Goal: Task Accomplishment & Management: Understand process/instructions

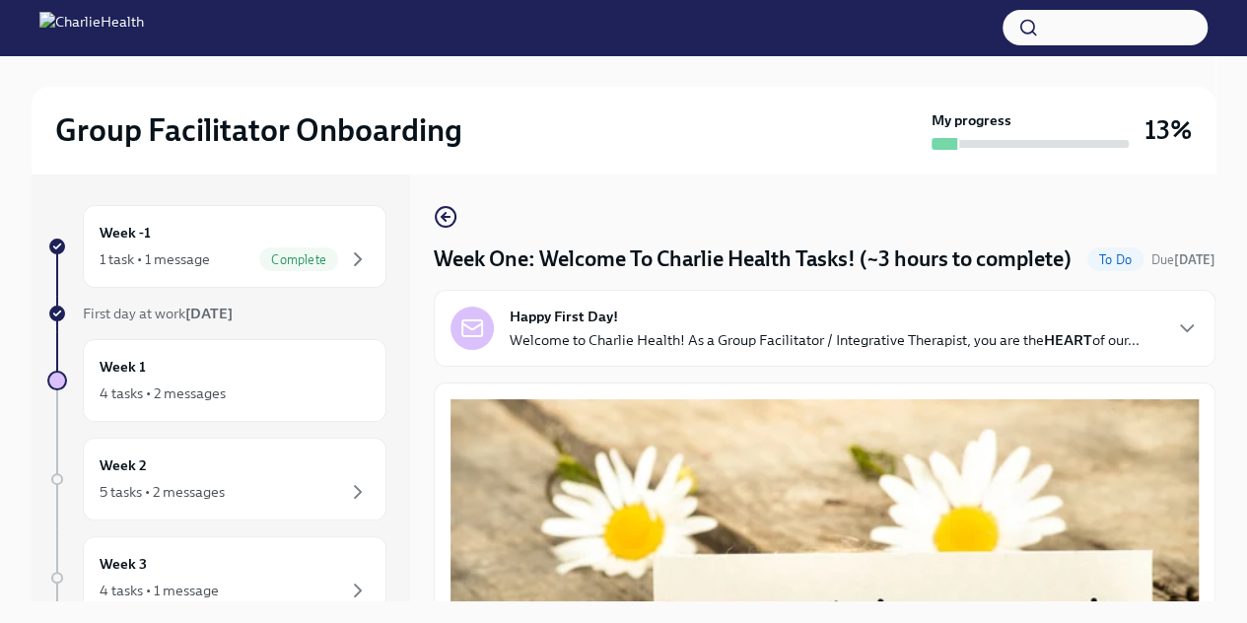
scroll to position [2630, 0]
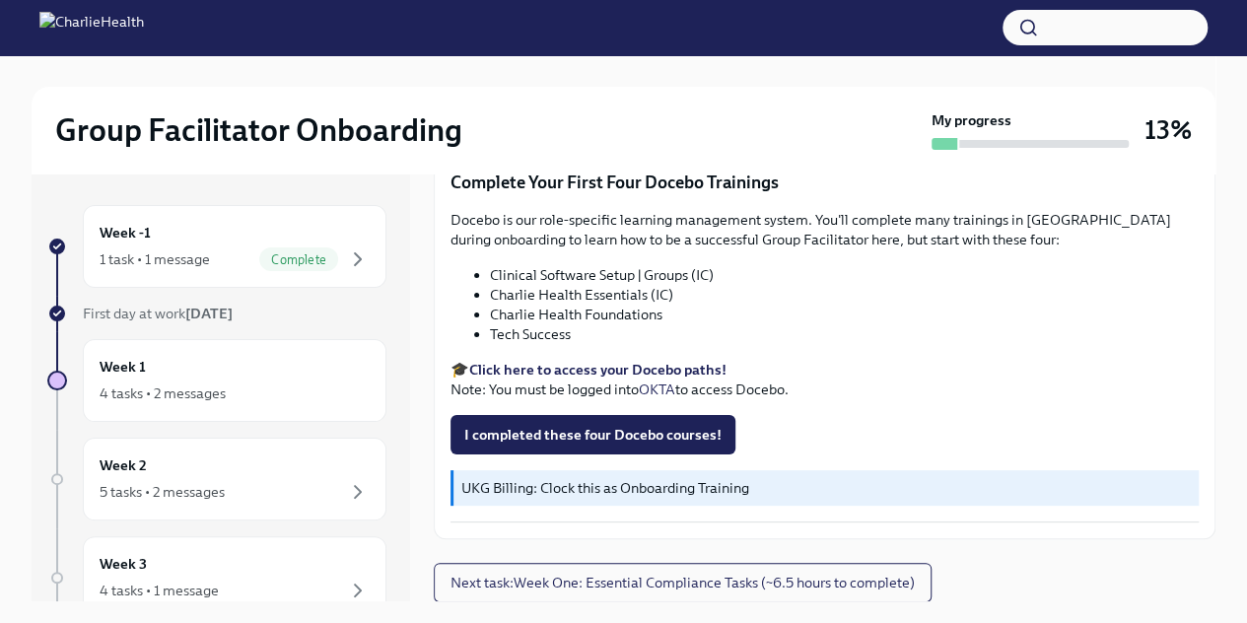
click at [607, 372] on strong "Click here to access your Docebo paths!" at bounding box center [597, 370] width 257 height 18
click at [820, 105] on div "Group Facilitator Onboarding My progress 13%" at bounding box center [624, 130] width 1184 height 87
click at [632, 373] on strong "Click here to access your Docebo paths!" at bounding box center [597, 370] width 257 height 18
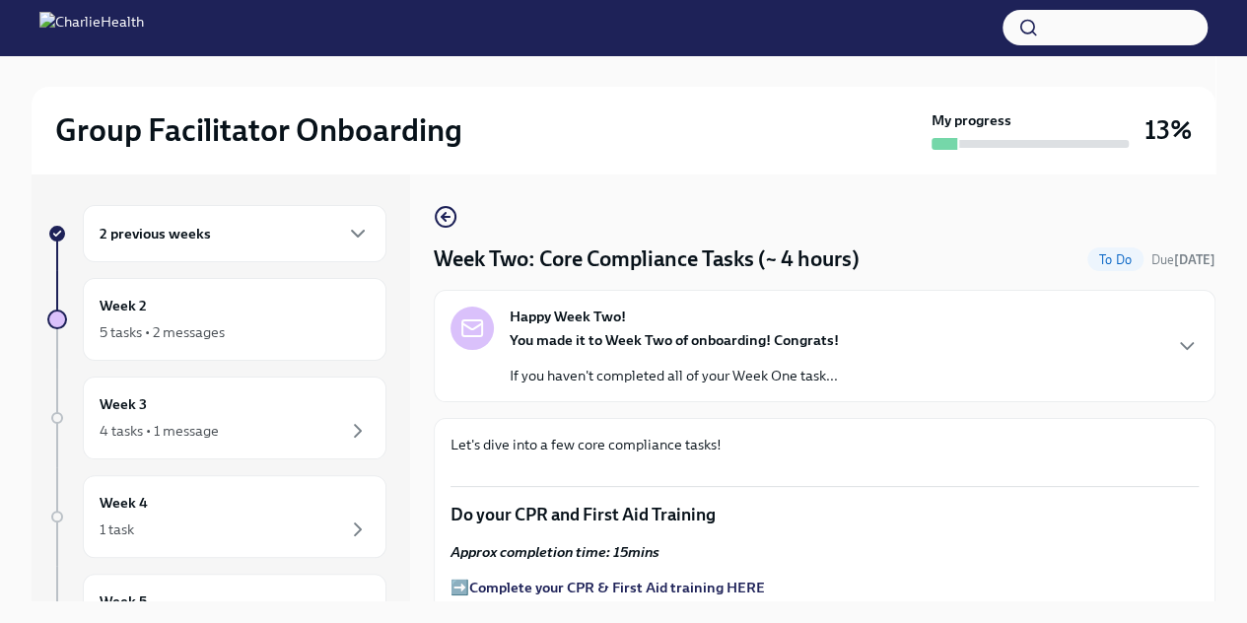
click at [352, 235] on icon "button" at bounding box center [358, 234] width 12 height 6
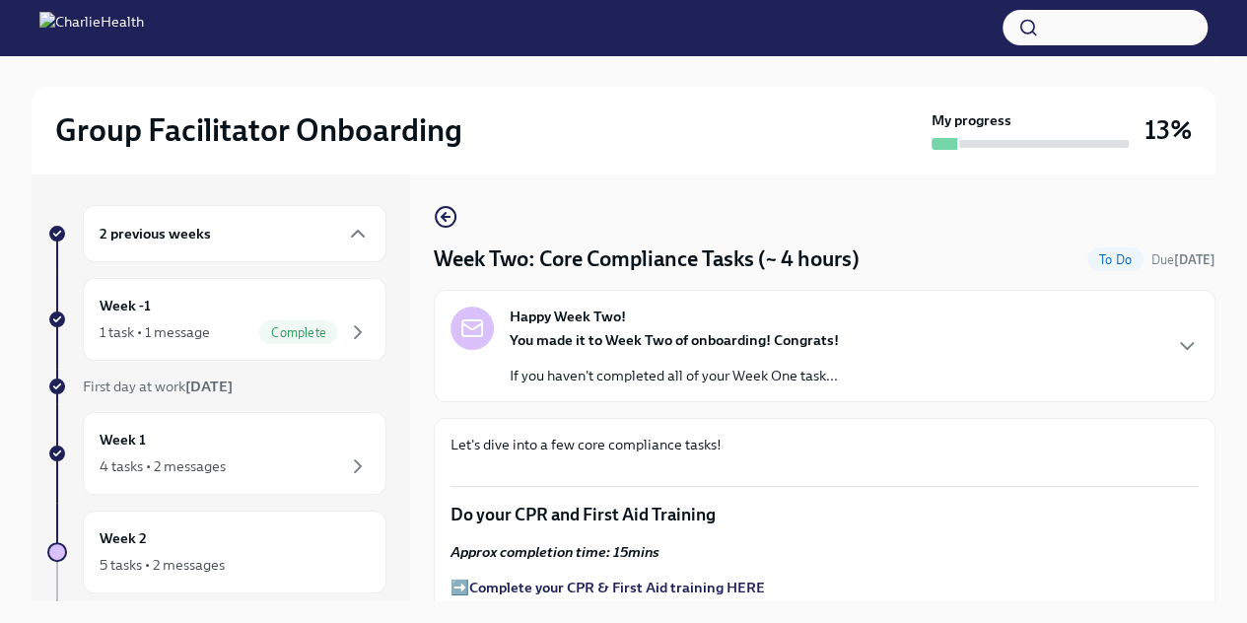
click at [212, 461] on div "4 tasks • 2 messages" at bounding box center [163, 466] width 126 height 20
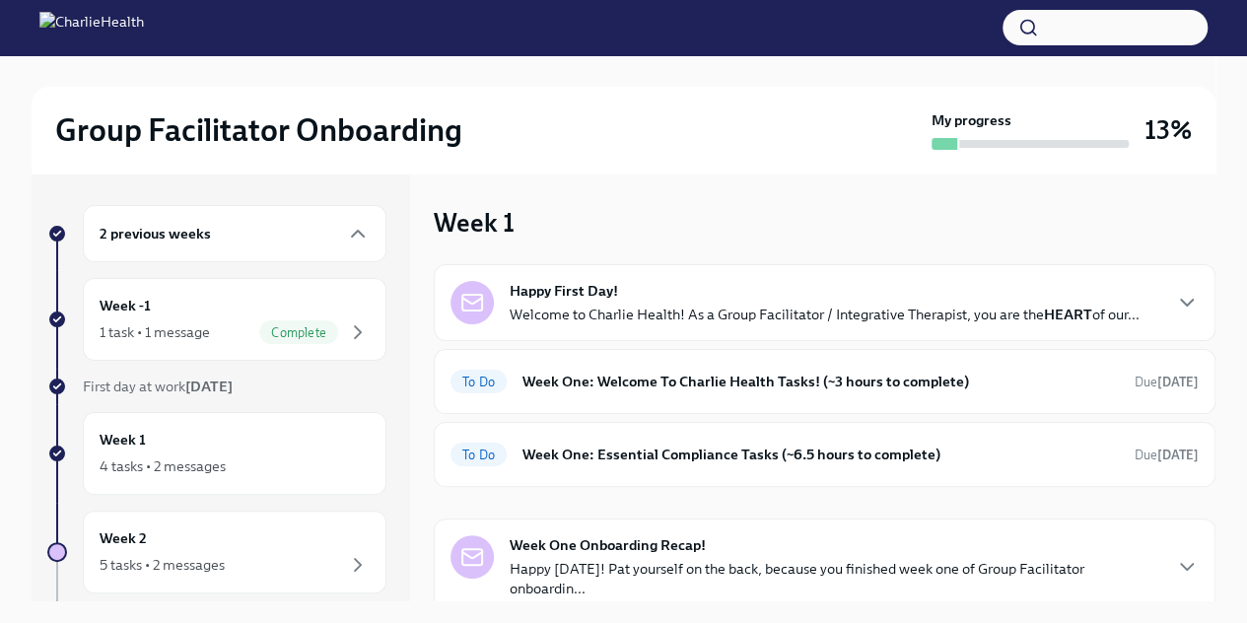
click at [644, 382] on h6 "Week One: Welcome To Charlie Health Tasks! (~3 hours to complete)" at bounding box center [820, 382] width 596 height 22
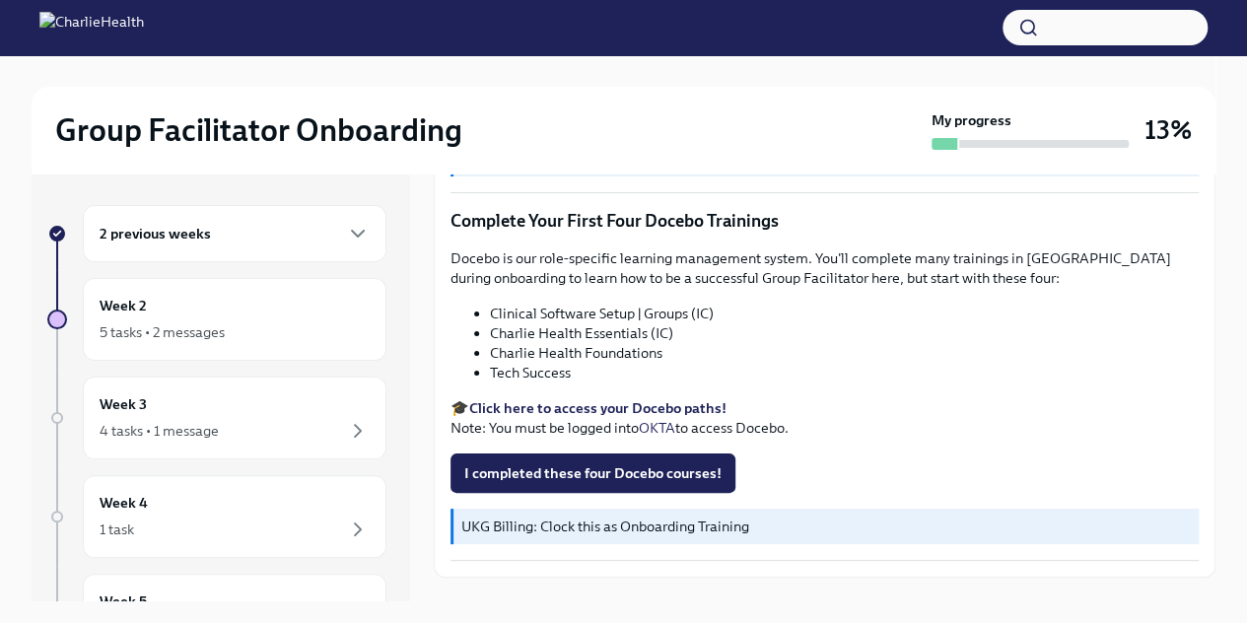
scroll to position [2597, 0]
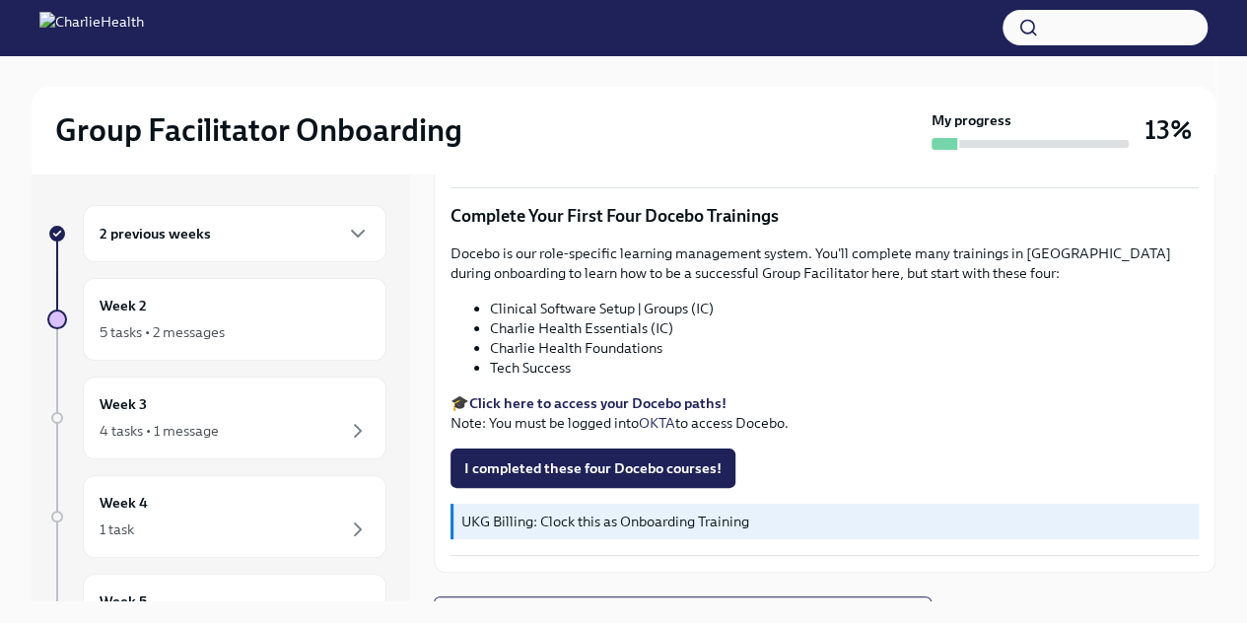
click at [635, 405] on strong "Click here to access your Docebo paths!" at bounding box center [597, 403] width 257 height 18
click at [205, 309] on div "Week 2 5 tasks • 2 messages" at bounding box center [235, 319] width 270 height 49
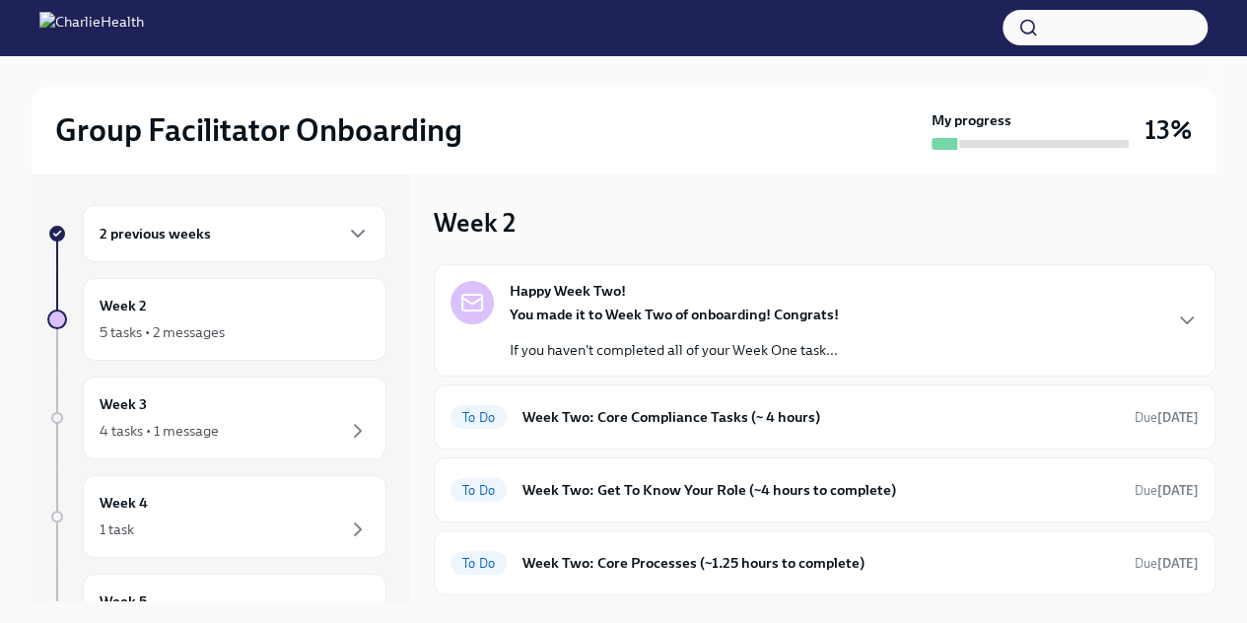
click at [588, 421] on h6 "Week Two: Core Compliance Tasks (~ 4 hours)" at bounding box center [820, 417] width 596 height 22
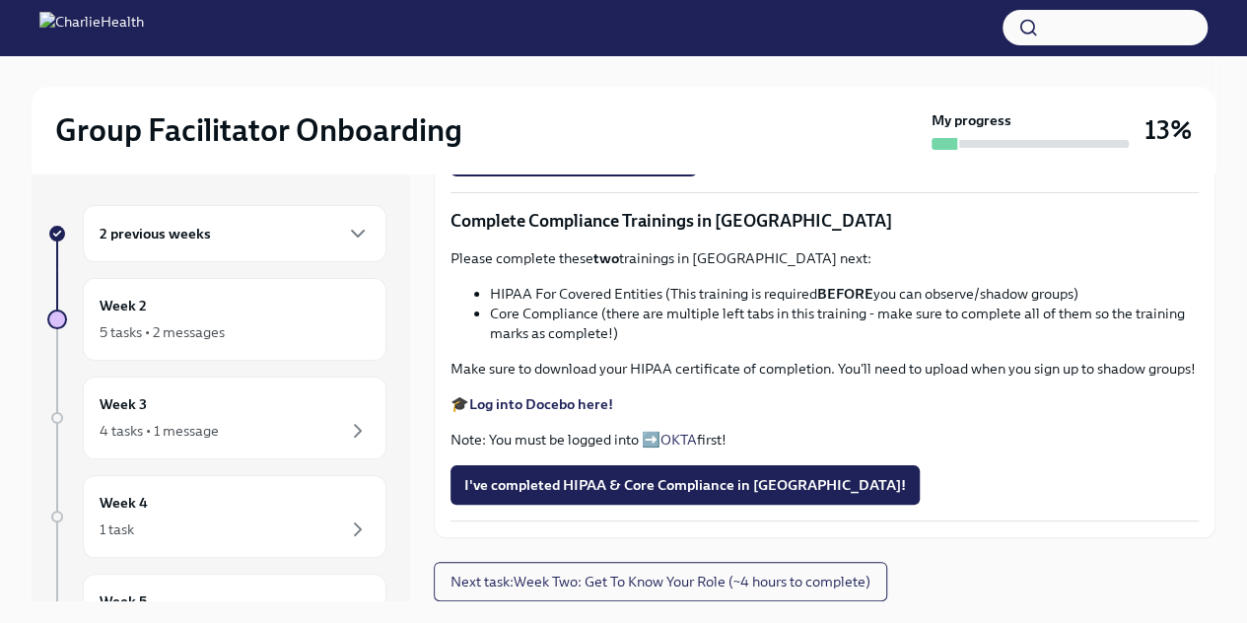
scroll to position [1180, 0]
